Goal: Check status: Check status

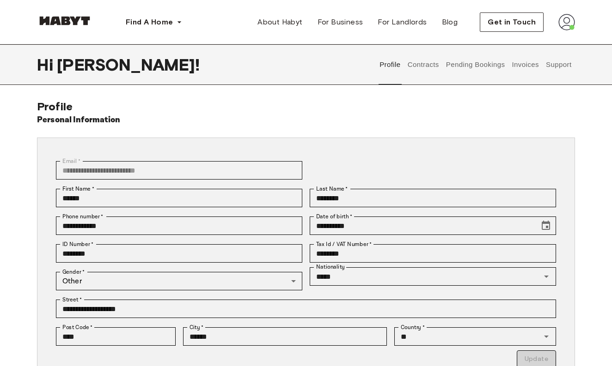
click at [571, 16] on img at bounding box center [566, 22] width 17 height 17
click at [539, 43] on span "Profile" at bounding box center [538, 43] width 23 height 11
click at [476, 64] on button "Pending Bookings" at bounding box center [475, 64] width 61 height 41
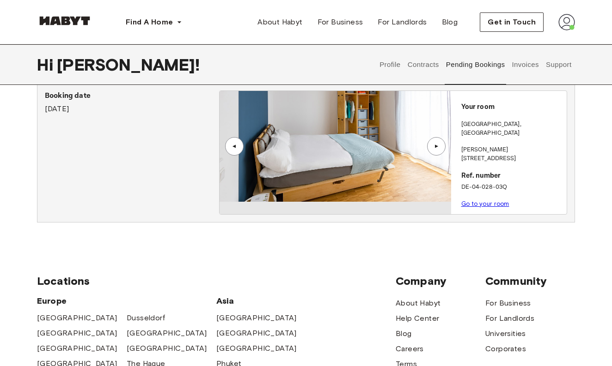
scroll to position [39, 0]
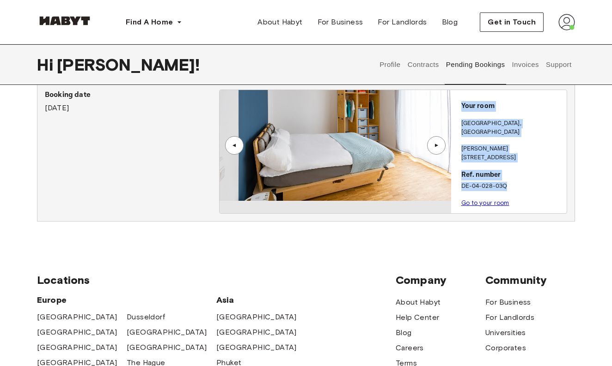
drag, startPoint x: 513, startPoint y: 167, endPoint x: 458, endPoint y: 108, distance: 81.1
click at [458, 108] on div "Your room FRANKFURT , Bockenheim Georg-Voigt-Straße 15 Ref. number DE-04-028-03…" at bounding box center [509, 151] width 116 height 123
copy div "Your room FRANKFURT , Bockenheim Georg-Voigt-Straße 15 Ref. number DE-04-028-03Q"
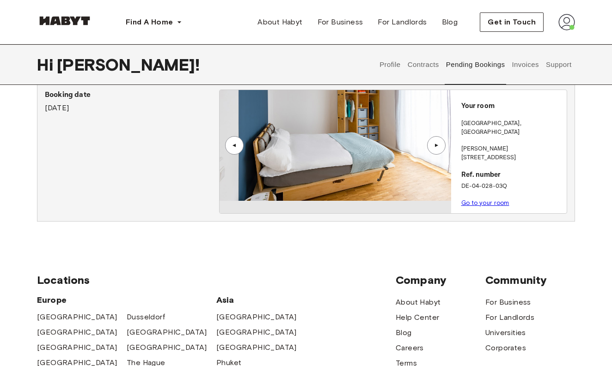
click at [504, 217] on div "Booking date August 4th, 2025 ▲ ▲ Your room FRANKFURT , Bockenheim Georg-Voigt-…" at bounding box center [306, 155] width 538 height 162
click at [601, 189] on div "Pending Bookings Booking date August 4th, 2025 ▲ ▲ Your room FRANKFURT , Bocken…" at bounding box center [306, 149] width 612 height 176
click at [463, 200] on link "Go to your room" at bounding box center [485, 203] width 48 height 7
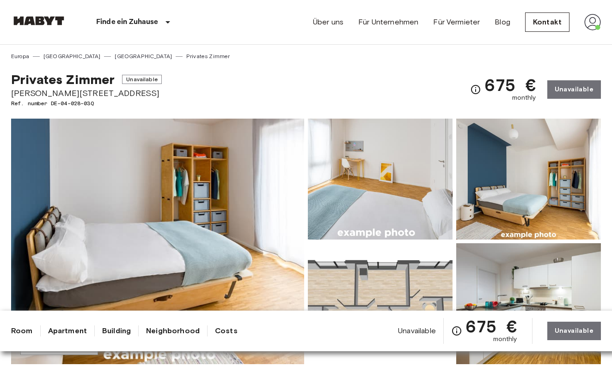
click at [582, 18] on div "Über uns Für Unternehmen Für Vermieter Blog Kontakt" at bounding box center [457, 22] width 288 height 44
click at [590, 24] on img at bounding box center [592, 22] width 17 height 17
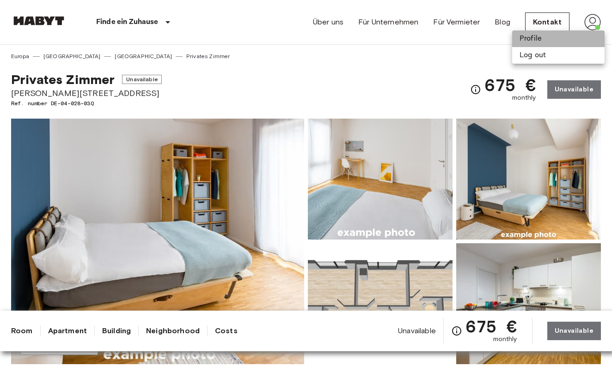
click at [549, 38] on li "Profile" at bounding box center [558, 38] width 92 height 17
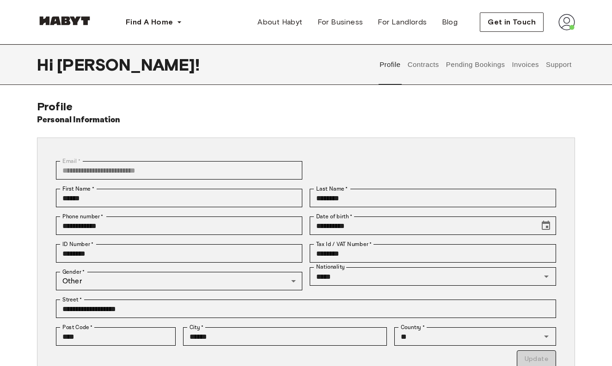
click at [436, 66] on button "Contracts" at bounding box center [423, 64] width 34 height 41
